Goal: Information Seeking & Learning: Understand process/instructions

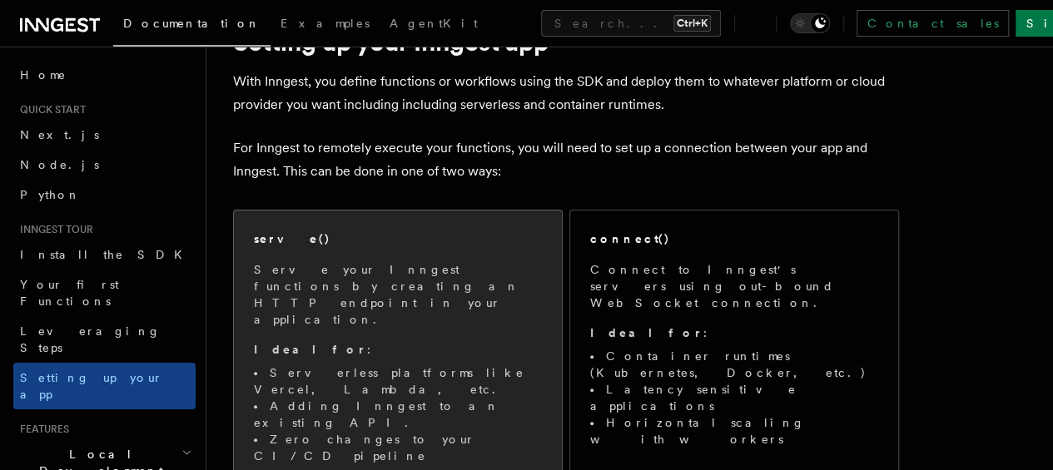
click at [395, 292] on p "Serve your Inngest functions by creating an HTTP endpoint in your application." at bounding box center [398, 294] width 288 height 67
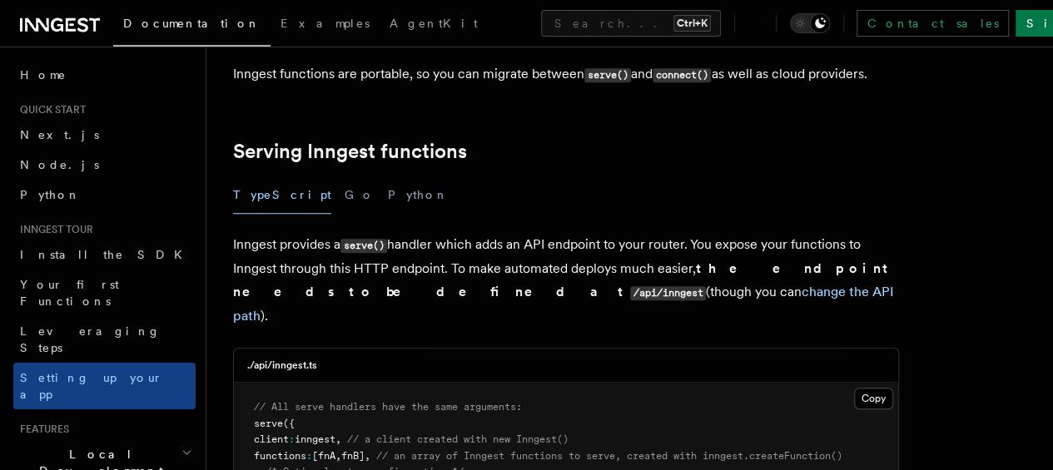
scroll to position [616, 0]
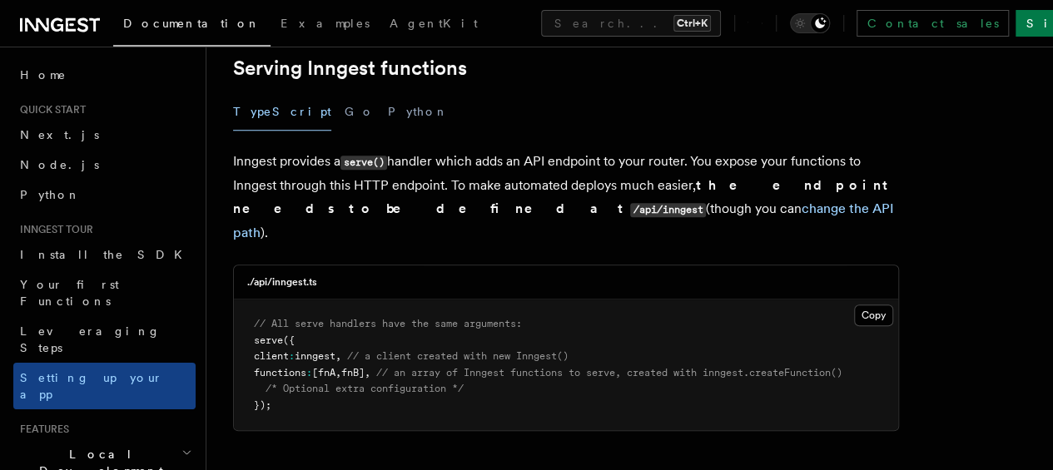
drag, startPoint x: 343, startPoint y: 346, endPoint x: 453, endPoint y: 354, distance: 110.1
click at [453, 354] on pre "// All serve handlers have the same arguments: serve ({ client : inngest , // a…" at bounding box center [566, 365] width 664 height 131
drag, startPoint x: 436, startPoint y: 364, endPoint x: 566, endPoint y: 364, distance: 129.8
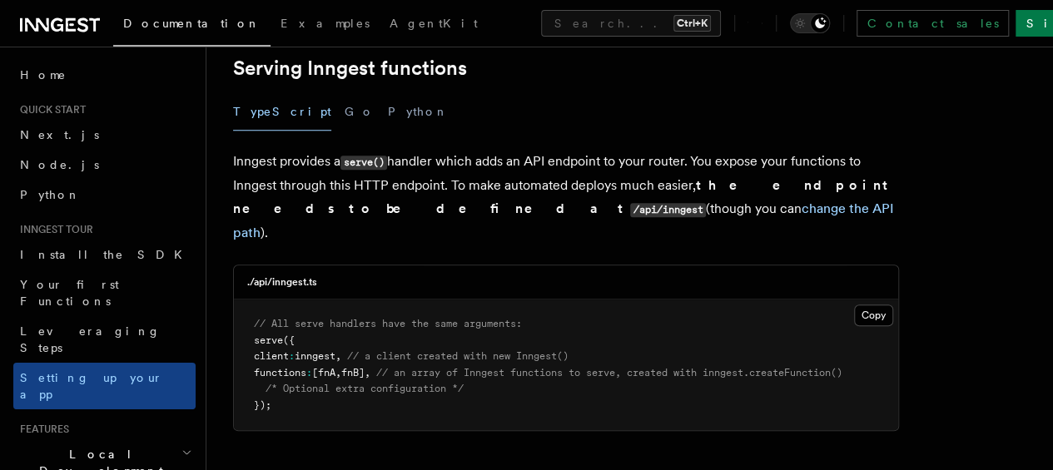
scroll to position [0, 0]
drag, startPoint x: 394, startPoint y: 292, endPoint x: 256, endPoint y: 291, distance: 138.1
click at [256, 367] on span "functions : [fnA , fnB] , // an array of Inngest functions to serve, created wi…" at bounding box center [548, 373] width 588 height 12
copy span "functions : [fnA , fnB] ,"
